Goal: Task Accomplishment & Management: Use online tool/utility

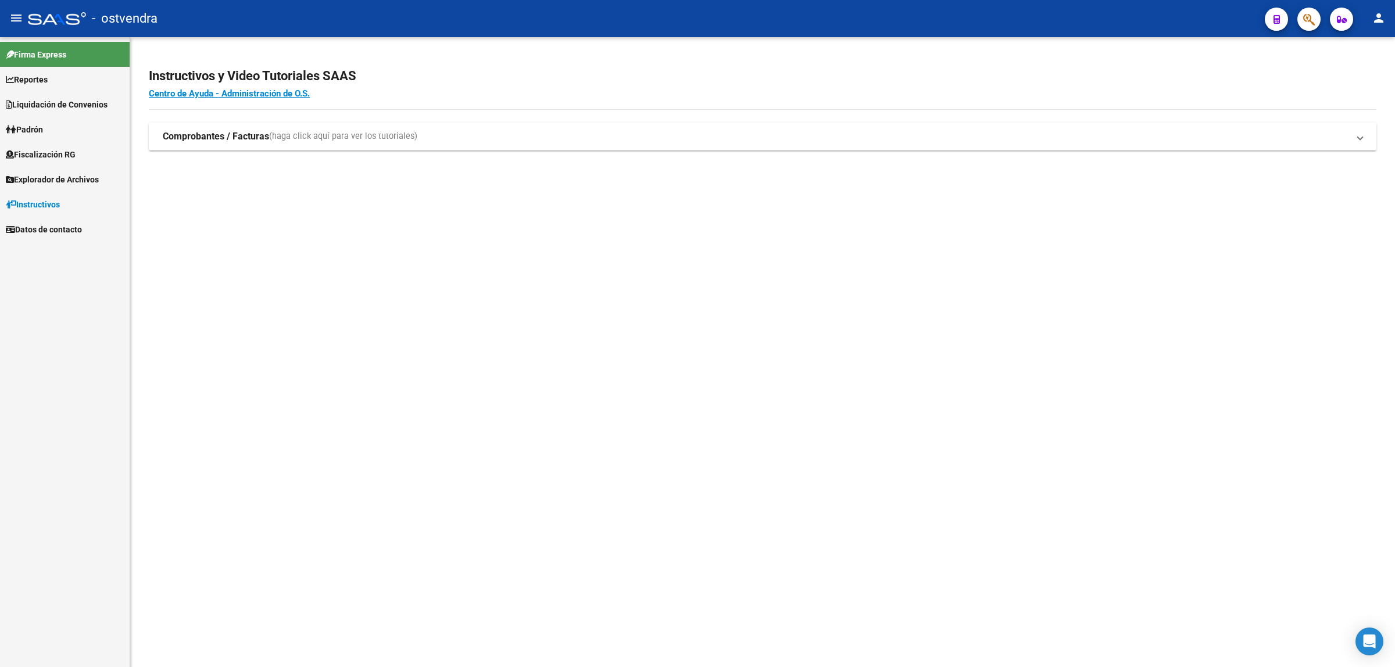
click at [52, 152] on span "Fiscalización RG" at bounding box center [41, 154] width 70 height 13
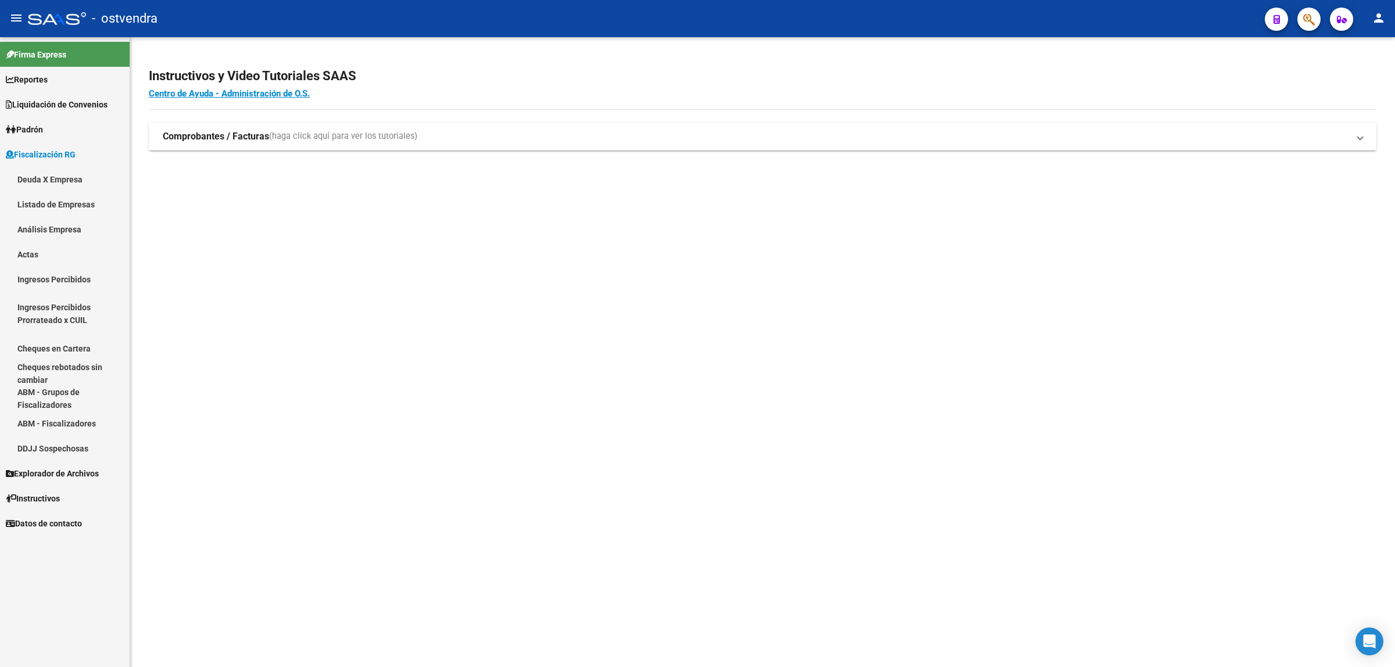
click at [48, 231] on link "Análisis Empresa" at bounding box center [65, 229] width 130 height 25
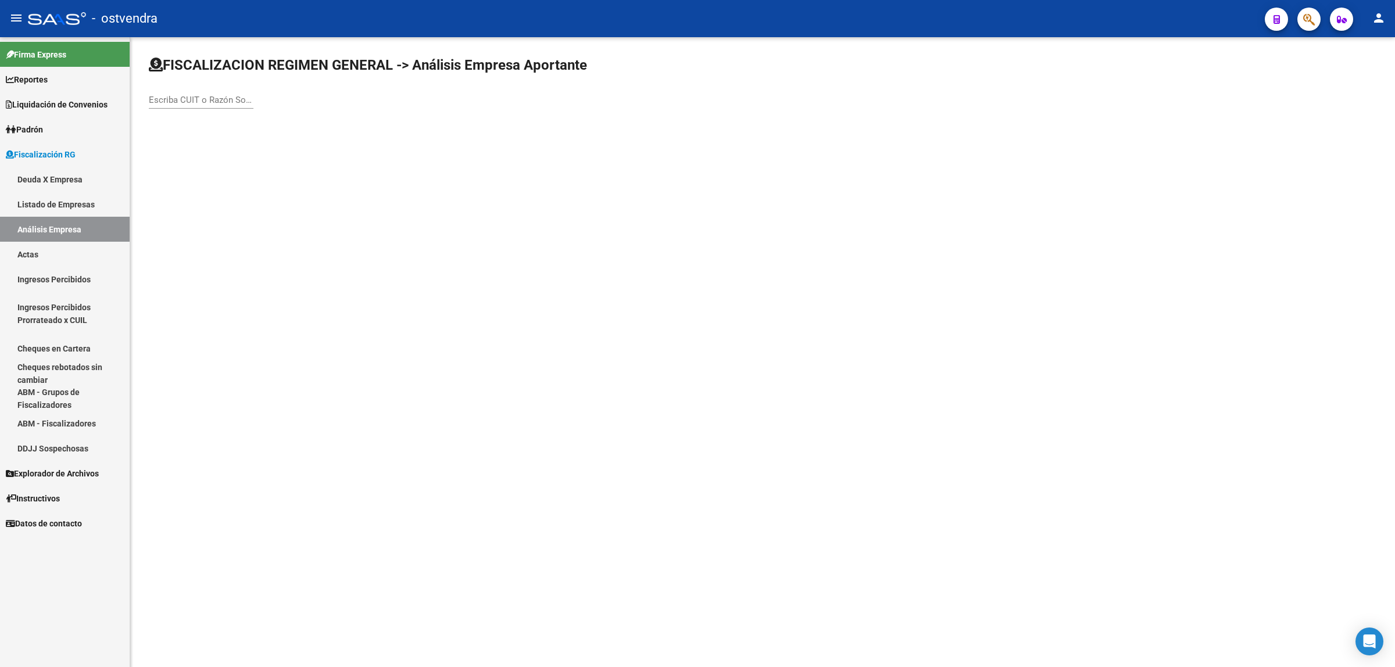
click at [224, 99] on input "Escriba CUIT o Razón Social para buscar" at bounding box center [201, 100] width 105 height 10
paste input "30595707184"
type input "30595707184"
click at [243, 125] on span "ESTABLECIMIENTO PILAR SA" at bounding box center [323, 122] width 330 height 28
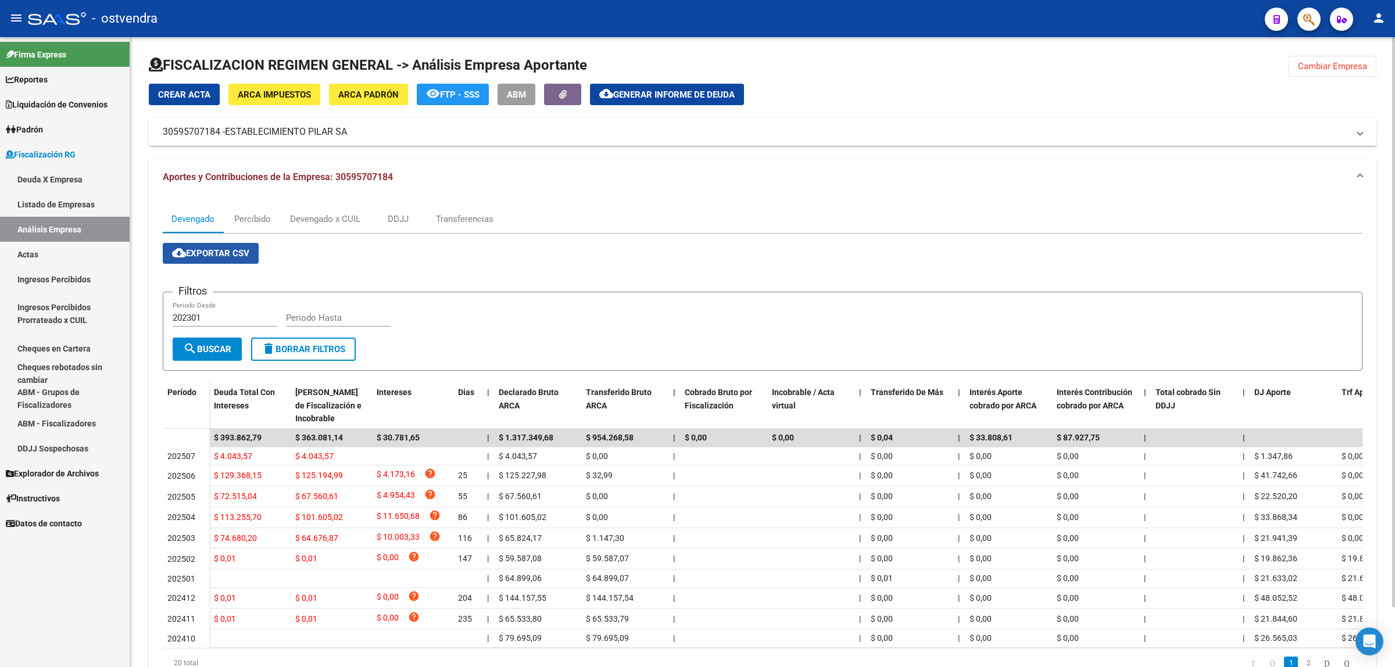
click at [235, 252] on span "cloud_download Exportar CSV" at bounding box center [210, 253] width 77 height 10
click at [348, 213] on div "Devengado x CUIL" at bounding box center [325, 219] width 70 height 13
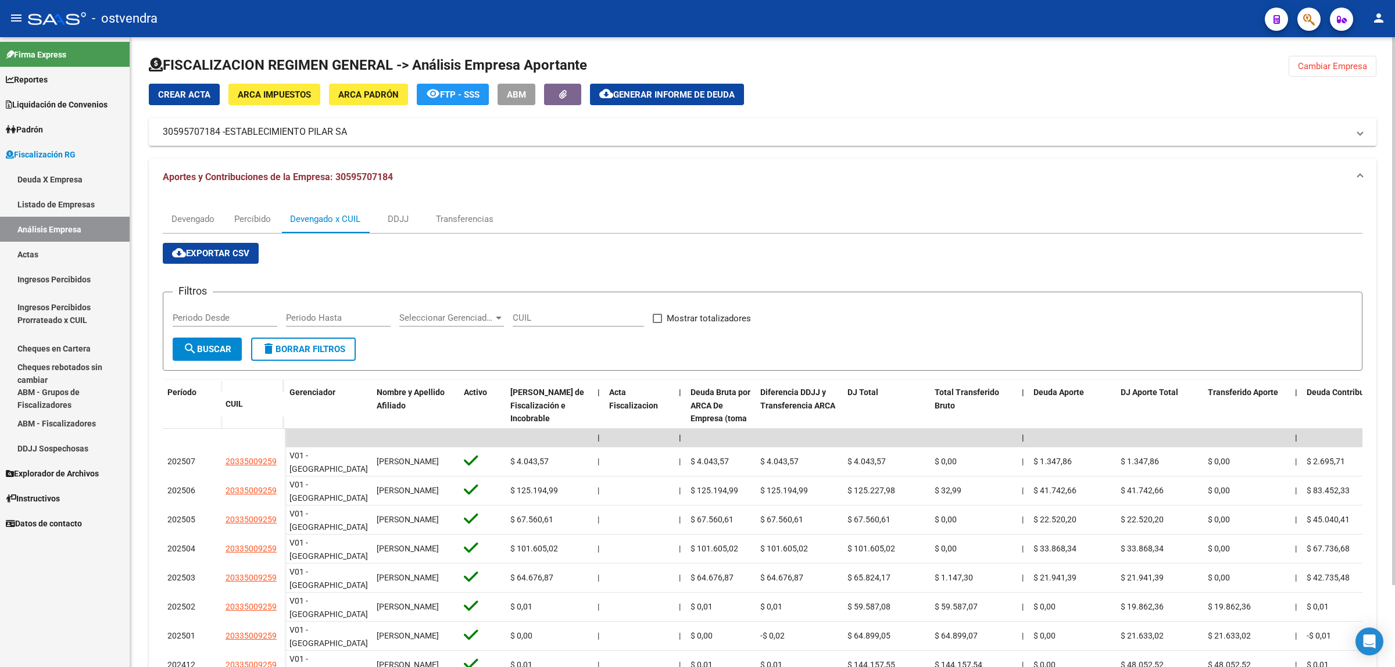
click at [237, 252] on span "cloud_download Exportar CSV" at bounding box center [210, 253] width 77 height 10
click at [675, 90] on span "Generar informe de deuda" at bounding box center [674, 95] width 122 height 10
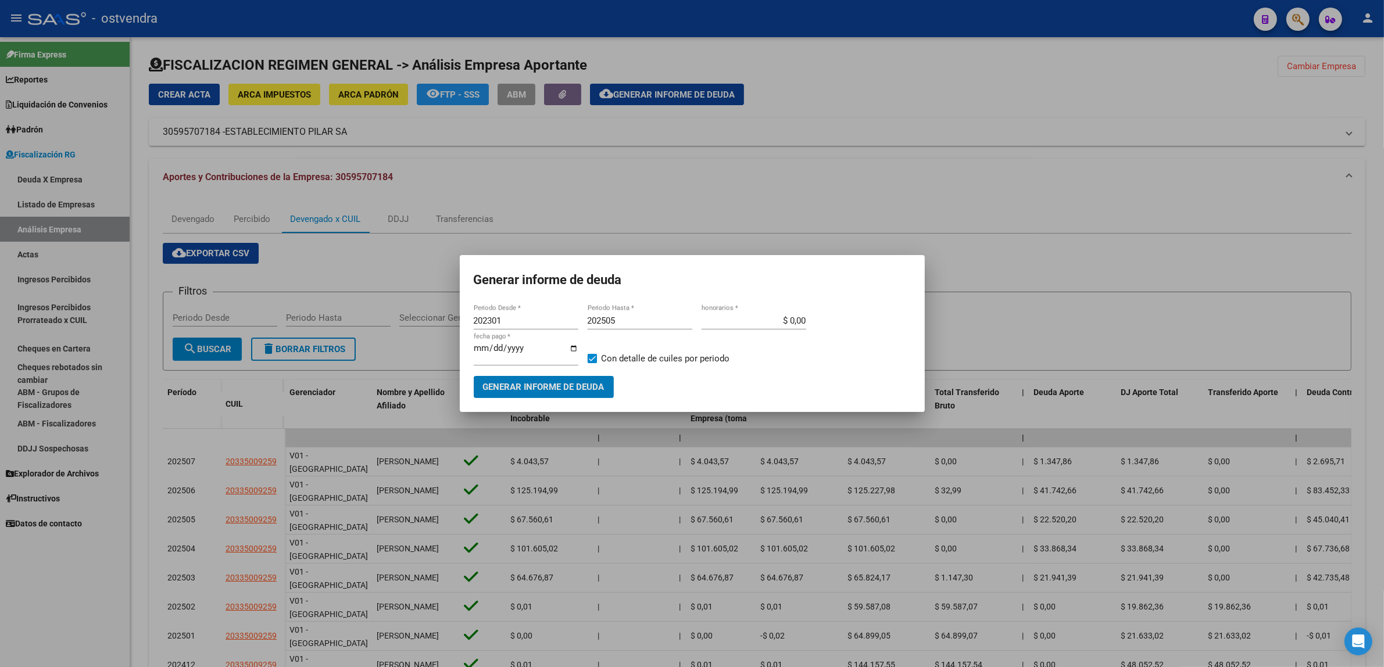
click at [513, 322] on input "202301" at bounding box center [526, 321] width 105 height 10
type input "201901"
type input "202508"
type input "[DATE]"
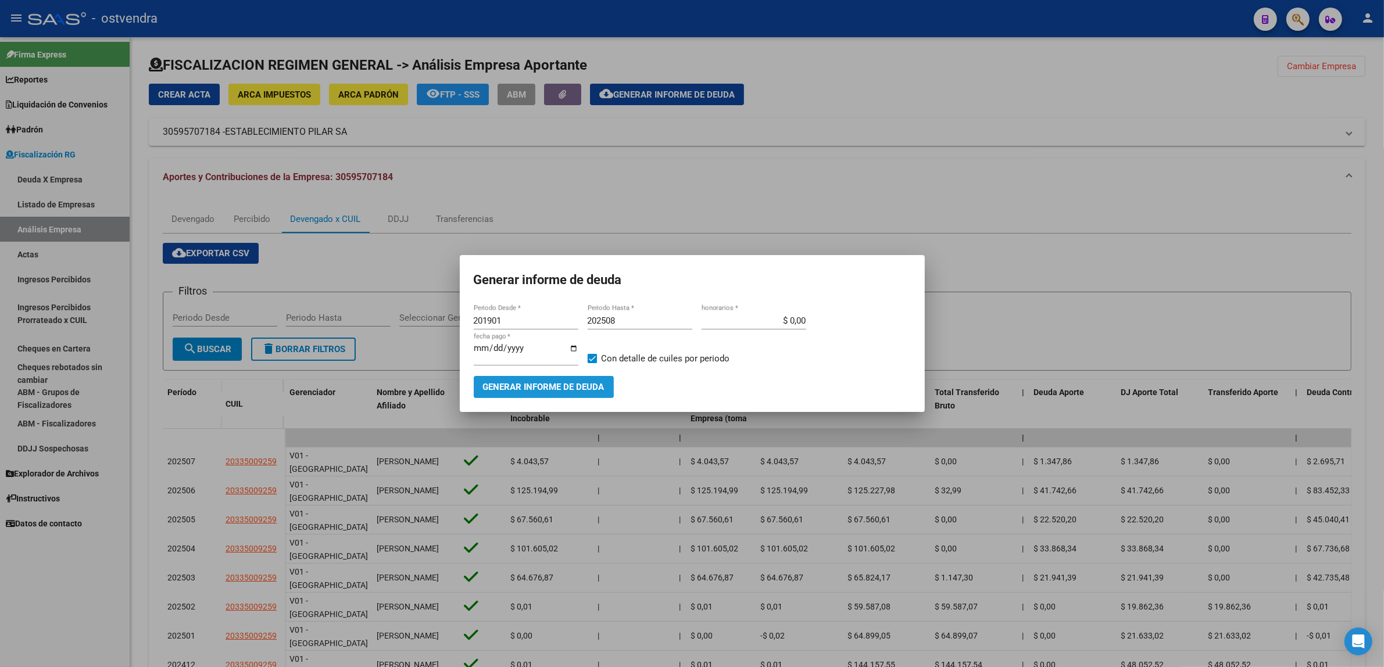
click at [533, 384] on span "Generar informe de deuda" at bounding box center [544, 388] width 122 height 10
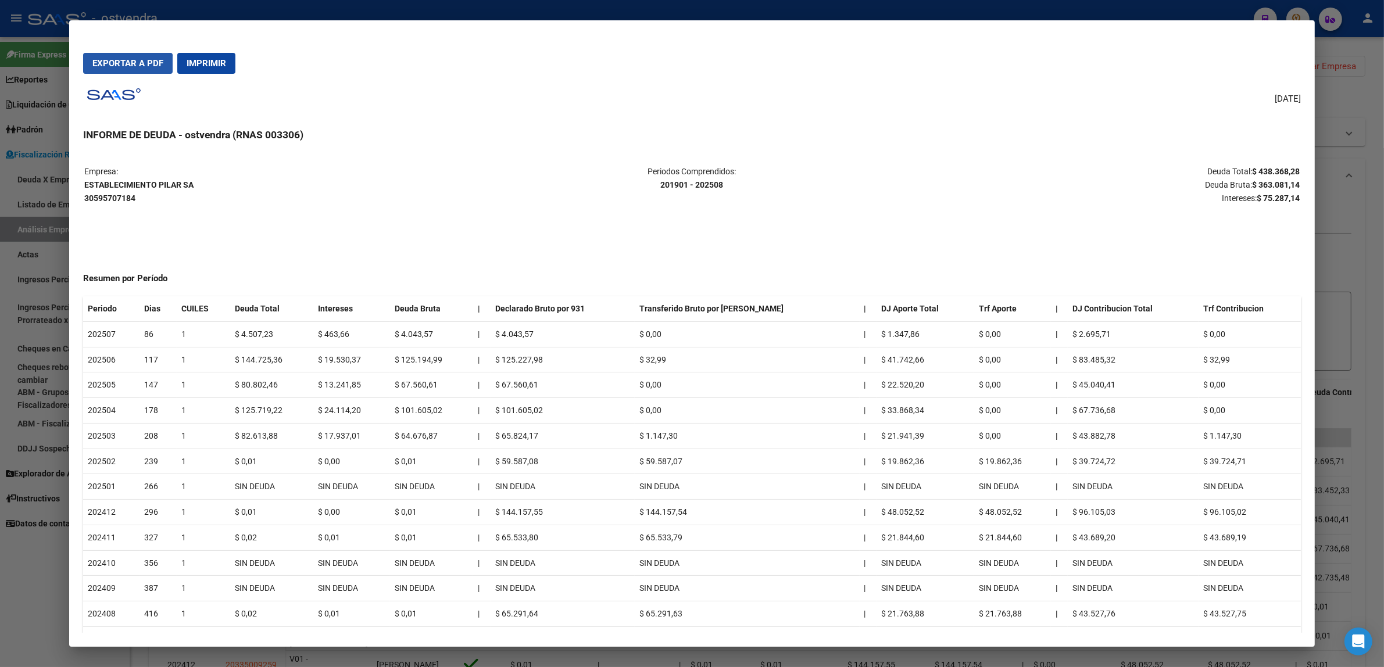
click at [116, 68] on button "Exportar a PDF" at bounding box center [128, 63] width 90 height 21
